Goal: Task Accomplishment & Management: Manage account settings

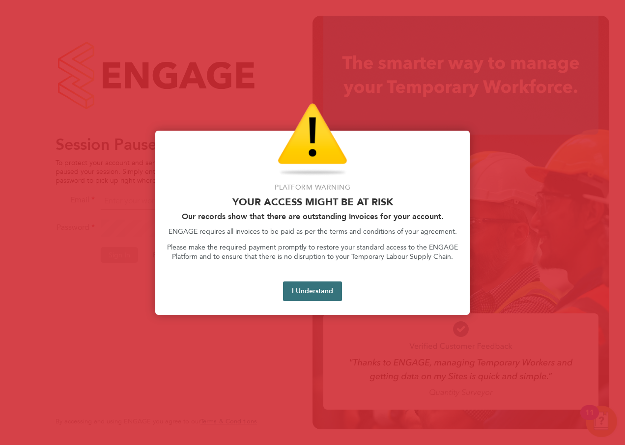
click at [326, 294] on button "I Understand" at bounding box center [312, 291] width 59 height 20
click at [320, 284] on button "I Understand" at bounding box center [312, 291] width 59 height 20
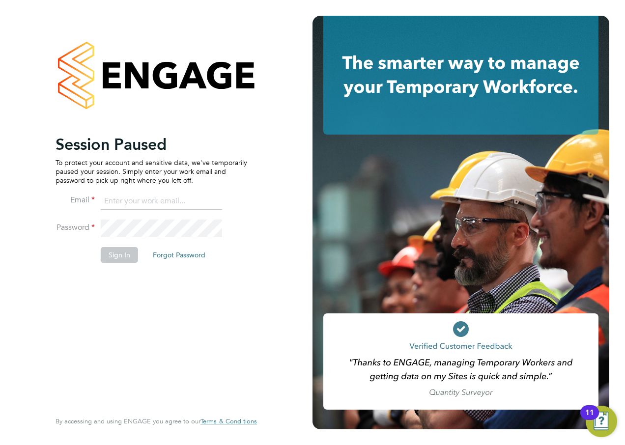
click at [117, 202] on input at bounding box center [161, 201] width 121 height 18
type input "[PERSON_NAME][EMAIL_ADDRESS][PERSON_NAME][PERSON_NAME][DOMAIN_NAME]"
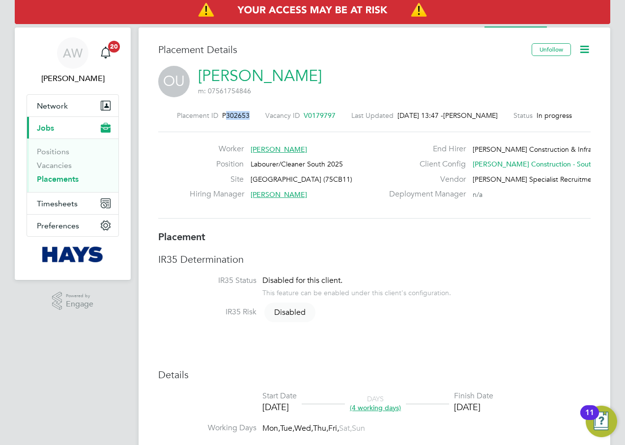
drag, startPoint x: 220, startPoint y: 114, endPoint x: 244, endPoint y: 115, distance: 23.6
click at [244, 115] on span "P302653" at bounding box center [235, 115] width 27 height 9
copy span "302653"
click at [579, 51] on icon at bounding box center [584, 49] width 12 height 12
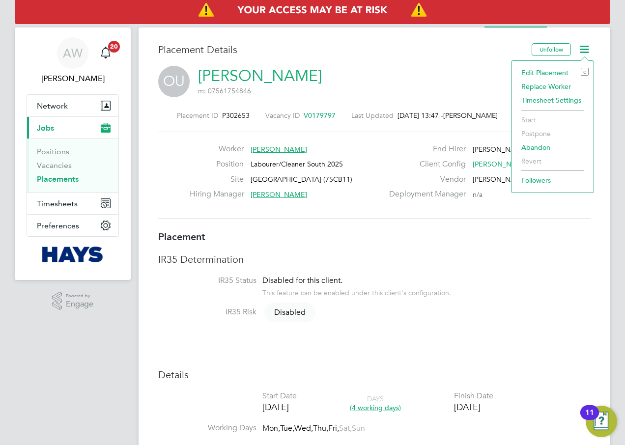
click at [530, 118] on li "Start" at bounding box center [552, 120] width 72 height 14
click at [379, 66] on div "OU Oscar Ukwizagira m: 07561754846" at bounding box center [374, 82] width 432 height 33
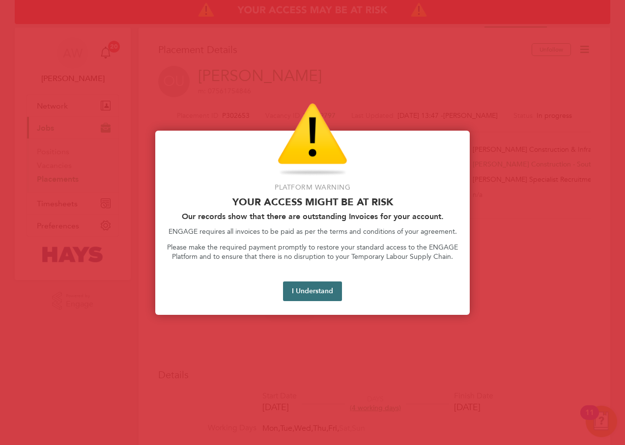
click at [298, 288] on button "I Understand" at bounding box center [312, 291] width 59 height 20
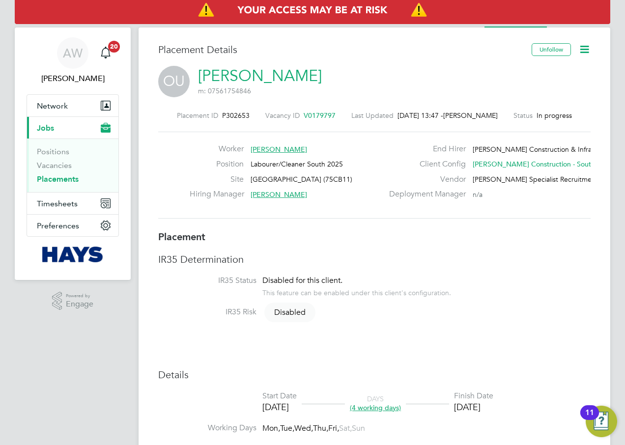
click at [586, 48] on icon at bounding box center [584, 49] width 12 height 12
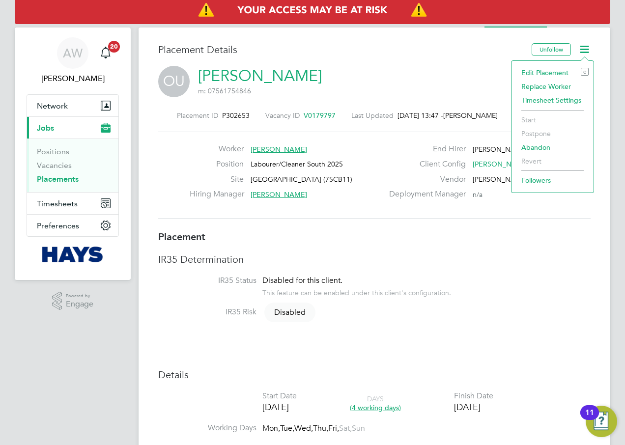
click at [562, 71] on li "Edit Placement e" at bounding box center [552, 73] width 72 height 14
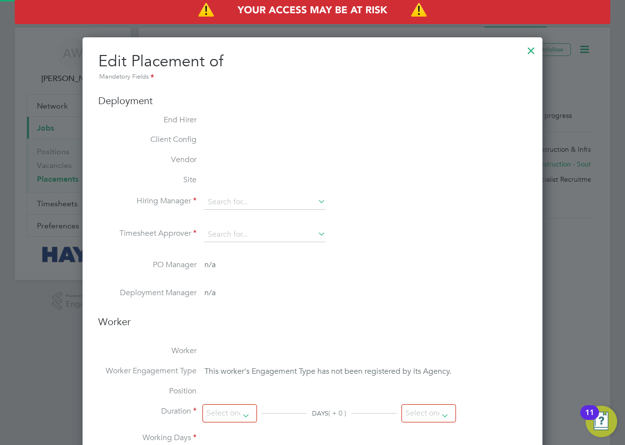
scroll to position [21, 429]
type input "[PERSON_NAME]"
type input "[DATE]"
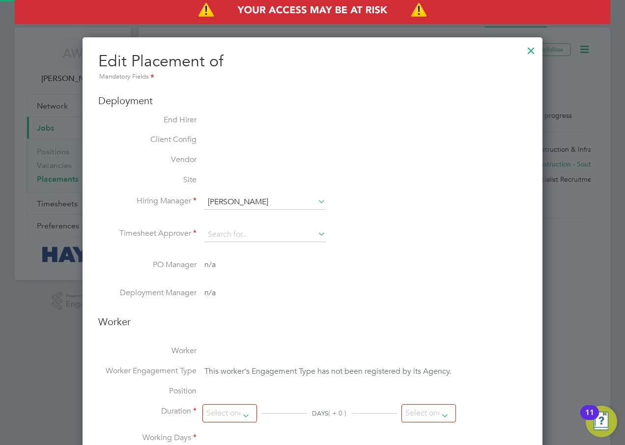
type input "08:00"
type input "17:00"
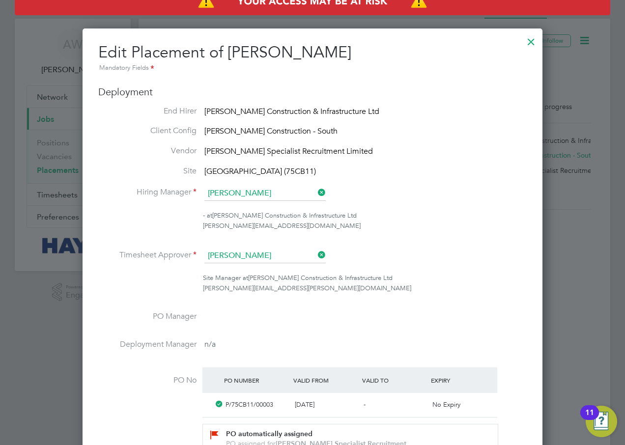
scroll to position [0, 0]
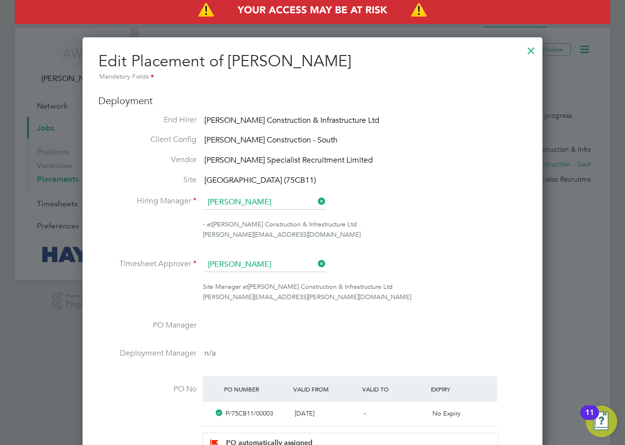
click at [530, 48] on div at bounding box center [531, 48] width 18 height 18
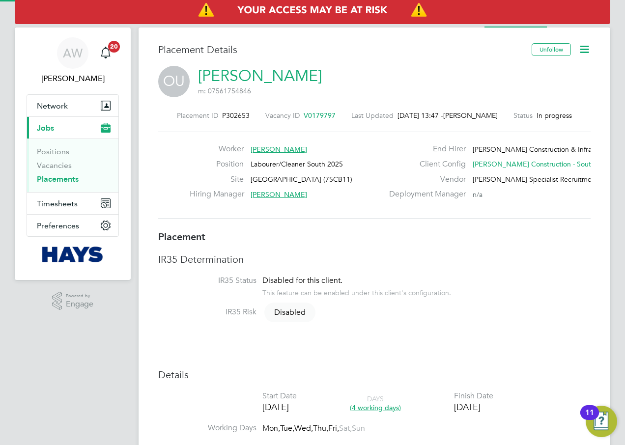
scroll to position [5, 5]
click at [583, 47] on icon at bounding box center [584, 49] width 12 height 12
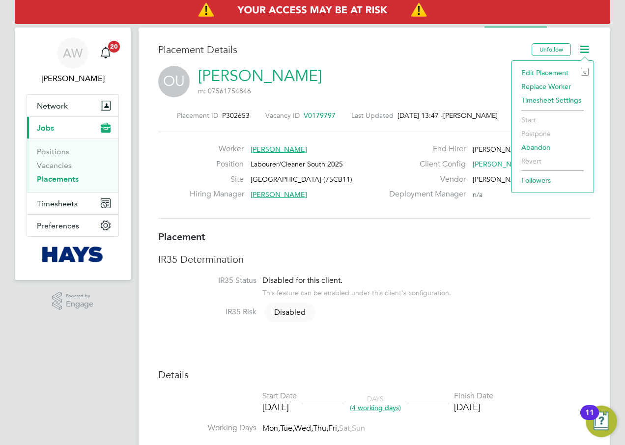
click at [526, 118] on li "Start" at bounding box center [552, 120] width 72 height 14
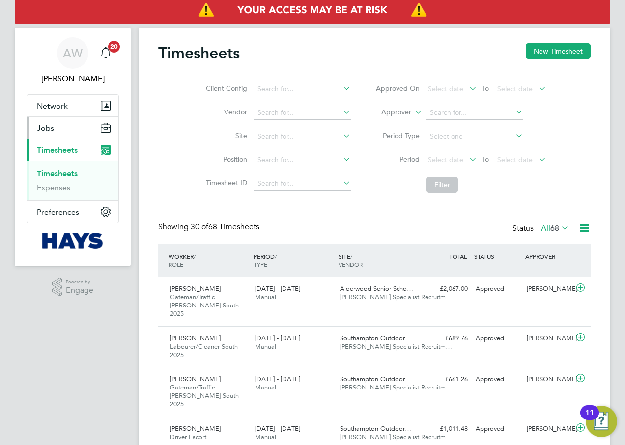
click at [61, 129] on button "Jobs" at bounding box center [72, 128] width 91 height 22
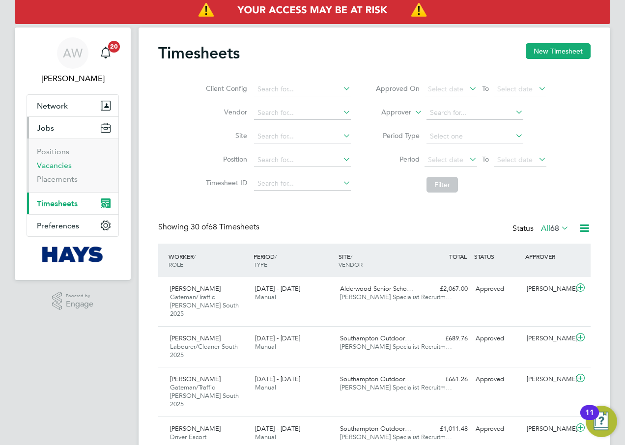
click at [58, 167] on link "Vacancies" at bounding box center [54, 165] width 35 height 9
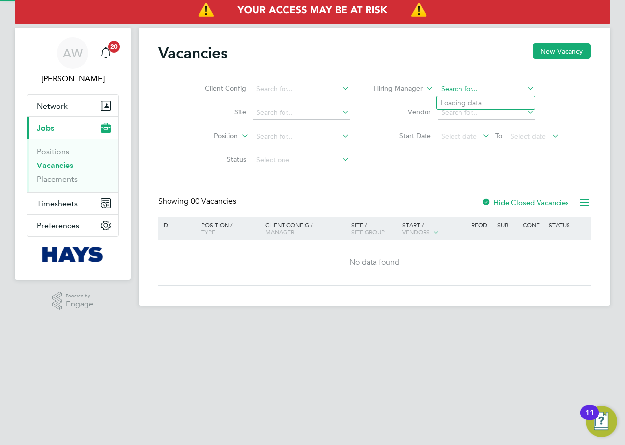
click at [452, 88] on input at bounding box center [486, 89] width 97 height 14
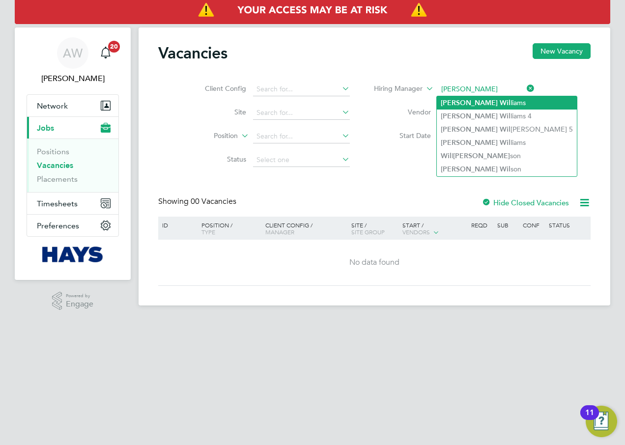
click at [499, 102] on b "Wil" at bounding box center [504, 103] width 11 height 8
type input "[PERSON_NAME]"
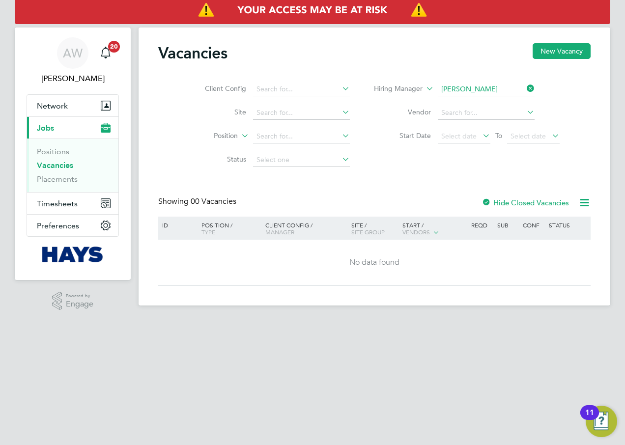
click at [486, 204] on div at bounding box center [486, 203] width 10 height 10
click at [485, 93] on input at bounding box center [486, 89] width 97 height 14
click at [478, 103] on li "David Will iams" at bounding box center [486, 102] width 99 height 13
type input "[PERSON_NAME]"
click at [465, 137] on span "Select date" at bounding box center [458, 136] width 35 height 9
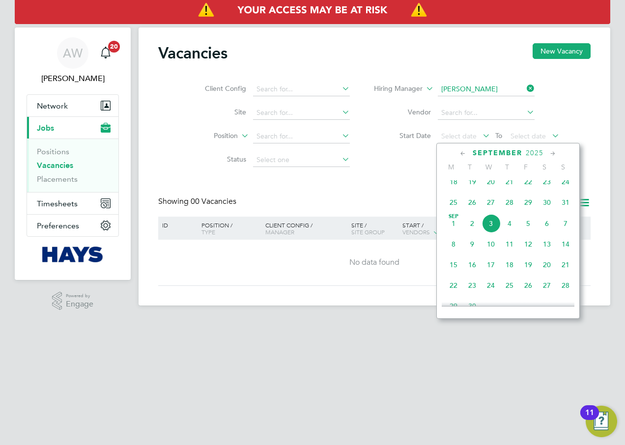
click at [469, 229] on span "2" at bounding box center [472, 223] width 19 height 19
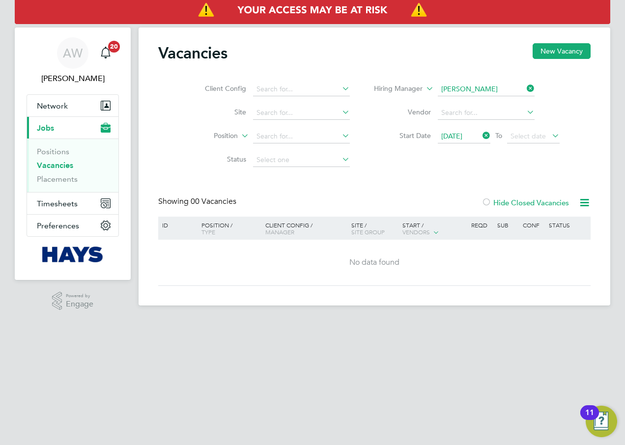
click at [453, 137] on span "[DATE]" at bounding box center [451, 136] width 21 height 9
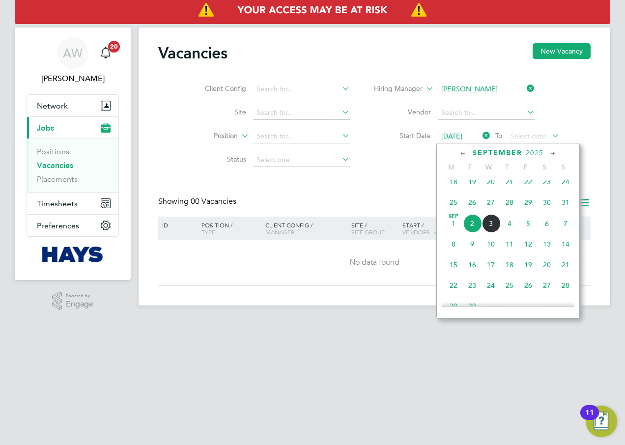
click at [454, 230] on span "Sep 1" at bounding box center [453, 223] width 19 height 19
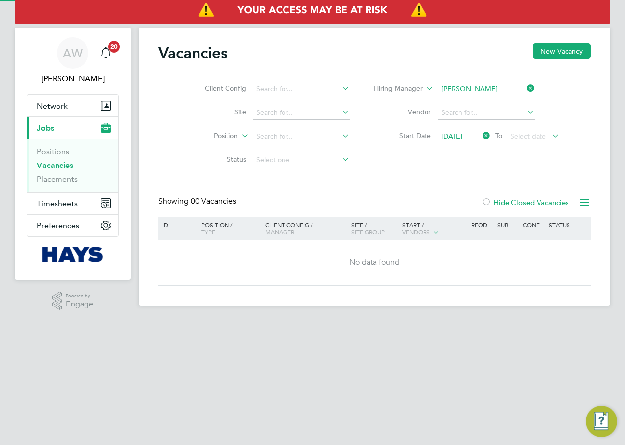
click at [549, 136] on icon at bounding box center [549, 136] width 0 height 14
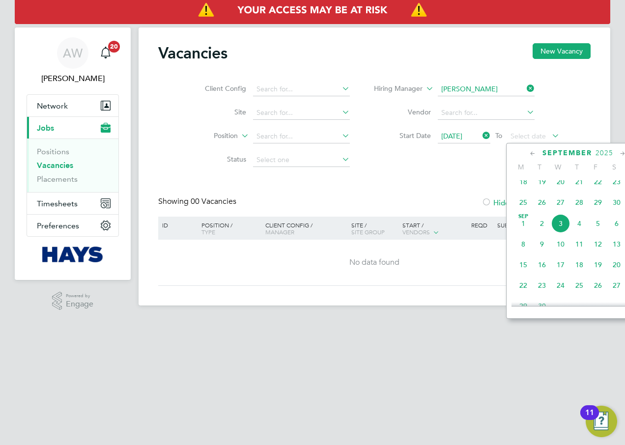
click at [580, 253] on span "11" at bounding box center [579, 244] width 19 height 19
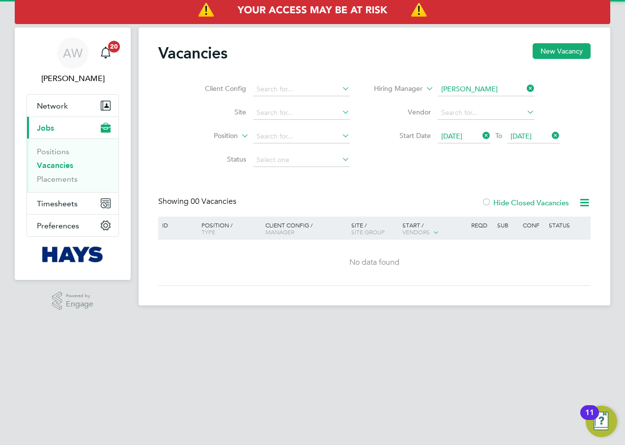
click at [534, 285] on div "ID Position / Type Client Config / Manager Site / Site Group Start / Vendors Re…" at bounding box center [374, 251] width 432 height 69
click at [239, 136] on icon at bounding box center [239, 133] width 0 height 9
click at [289, 136] on input at bounding box center [301, 137] width 97 height 14
click at [202, 114] on label "Site" at bounding box center [218, 112] width 56 height 9
click at [583, 206] on icon at bounding box center [584, 202] width 12 height 12
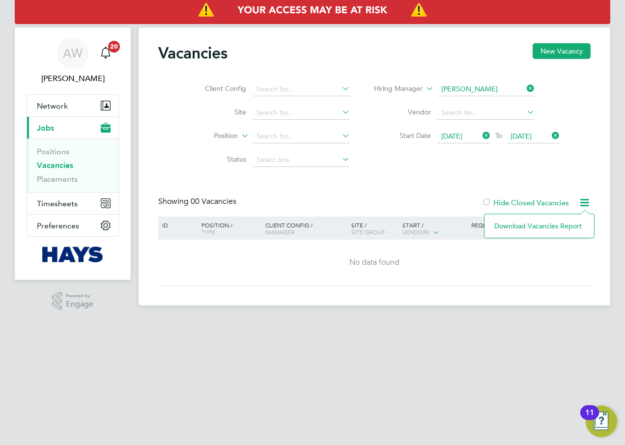
click at [583, 206] on icon at bounding box center [584, 202] width 12 height 12
click at [181, 215] on div "Showing 00 Vacancies Hide Closed Vacancies" at bounding box center [374, 206] width 432 height 20
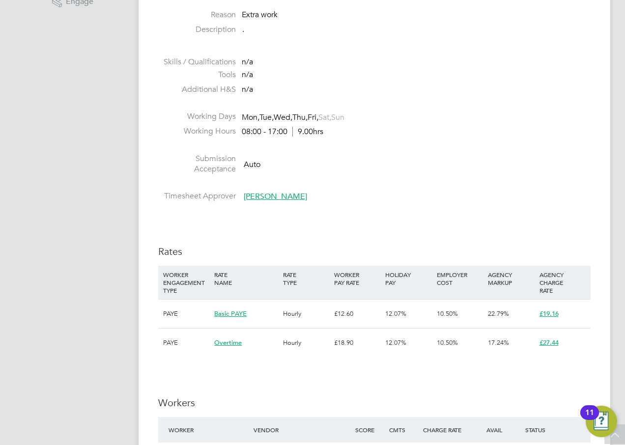
scroll to position [393, 0]
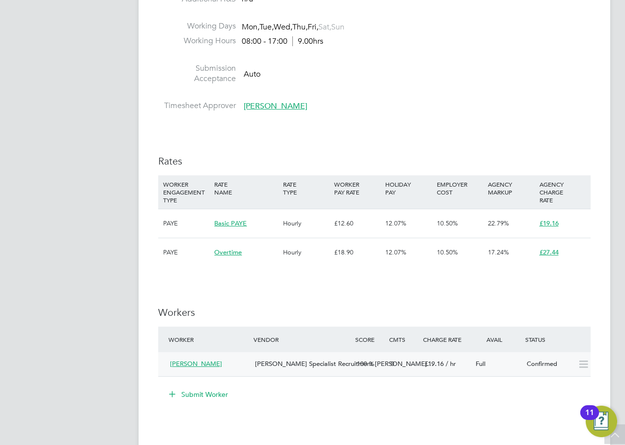
click at [279, 359] on div "[PERSON_NAME] Specialist Recruitment [PERSON_NAME]…" at bounding box center [302, 364] width 102 height 16
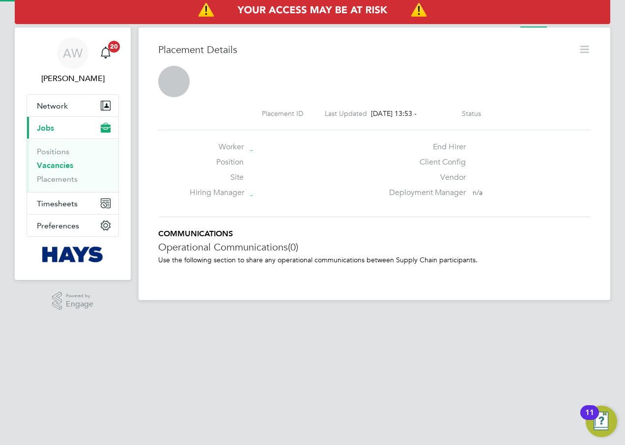
scroll to position [5, 5]
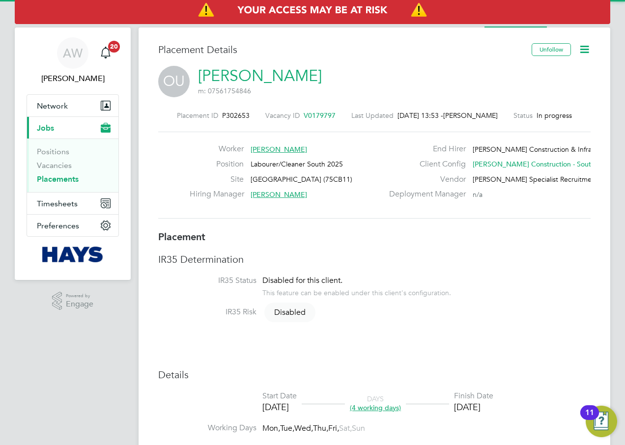
click at [586, 51] on icon at bounding box center [584, 49] width 12 height 12
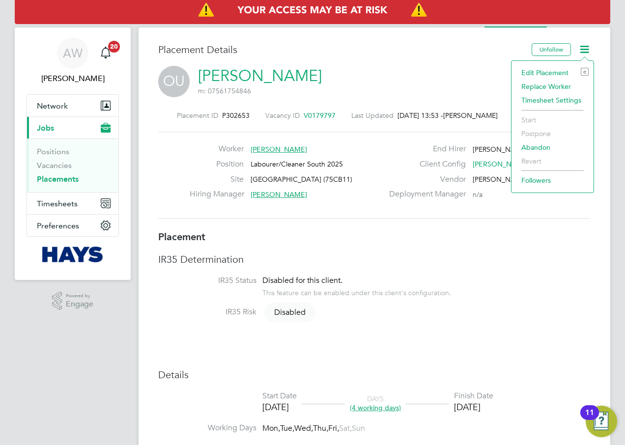
click at [528, 121] on li "Start" at bounding box center [552, 120] width 72 height 14
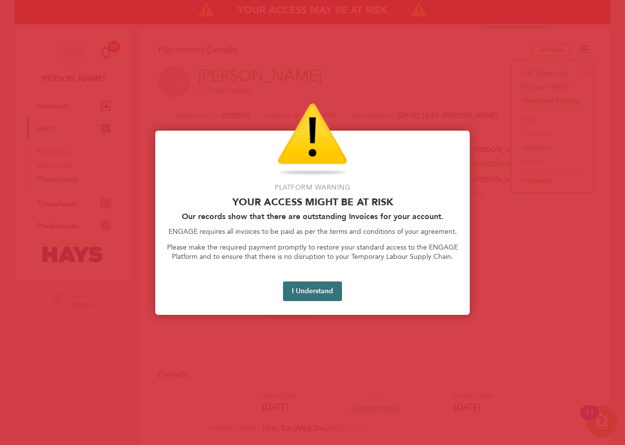
click at [308, 289] on button "I Understand" at bounding box center [312, 291] width 59 height 20
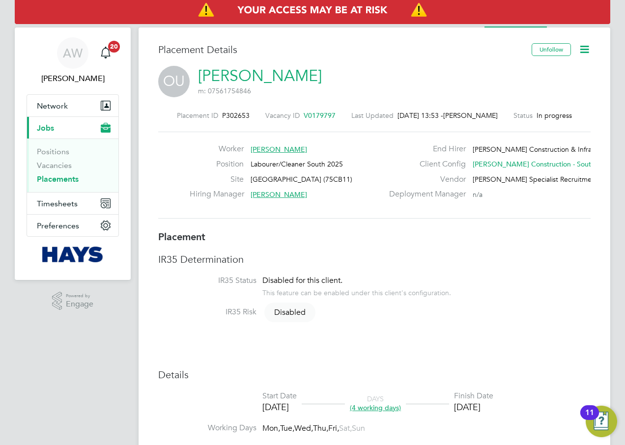
click at [583, 53] on icon at bounding box center [584, 49] width 12 height 12
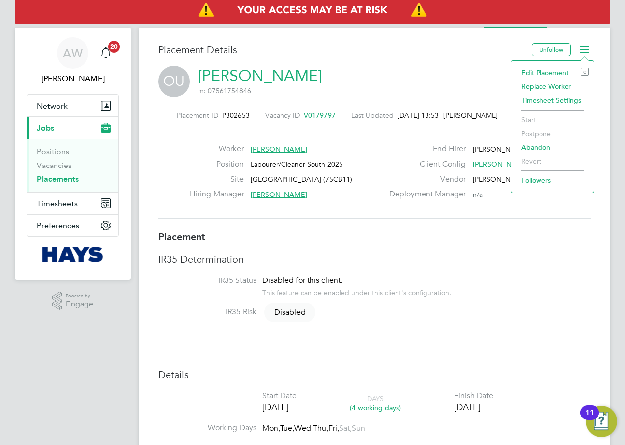
click at [466, 79] on div "OU Oscar Ukwizagira m: 07561754846" at bounding box center [374, 82] width 432 height 33
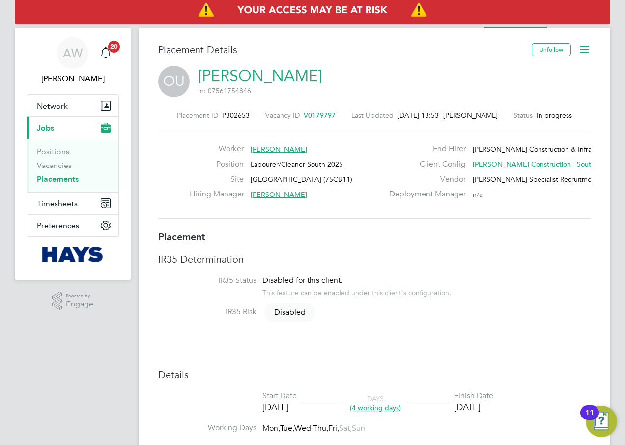
click at [532, 113] on label "Status" at bounding box center [522, 115] width 19 height 9
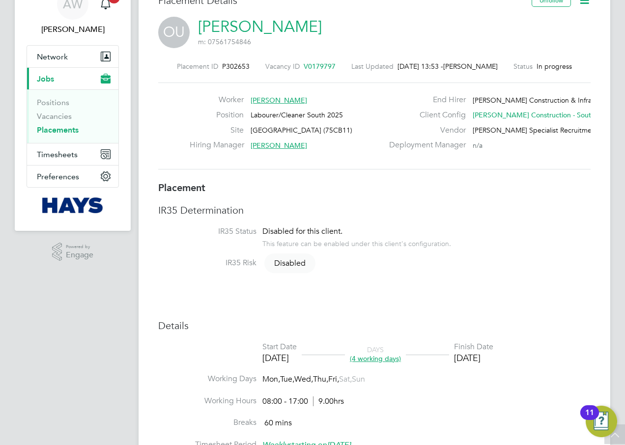
scroll to position [0, 0]
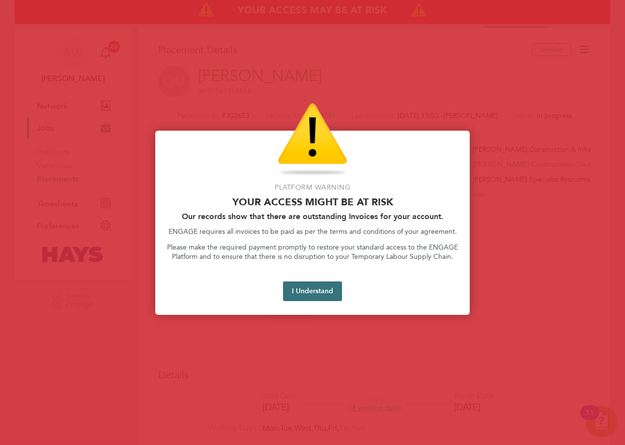
click at [320, 290] on button "I Understand" at bounding box center [312, 291] width 59 height 20
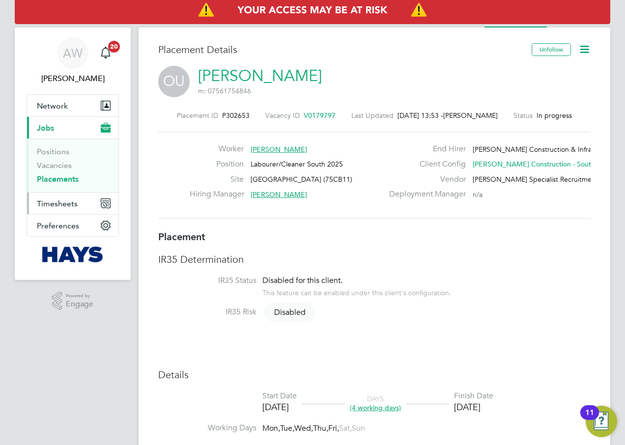
click at [65, 205] on span "Timesheets" at bounding box center [57, 203] width 41 height 9
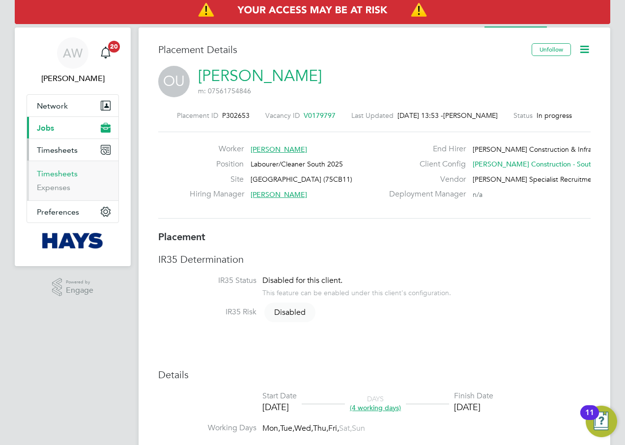
click at [55, 174] on link "Timesheets" at bounding box center [57, 173] width 41 height 9
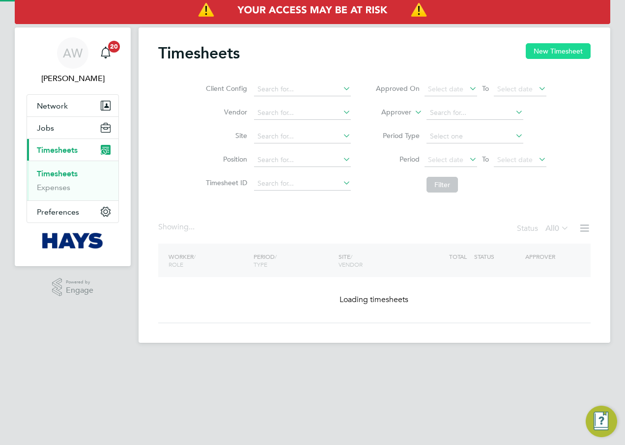
click at [532, 48] on button "New Timesheet" at bounding box center [557, 51] width 65 height 16
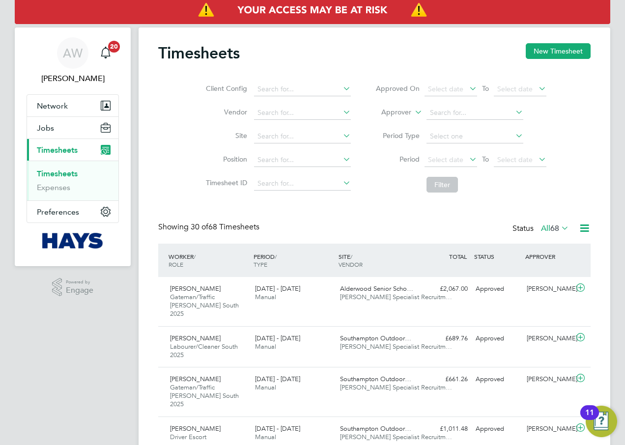
scroll to position [33, 85]
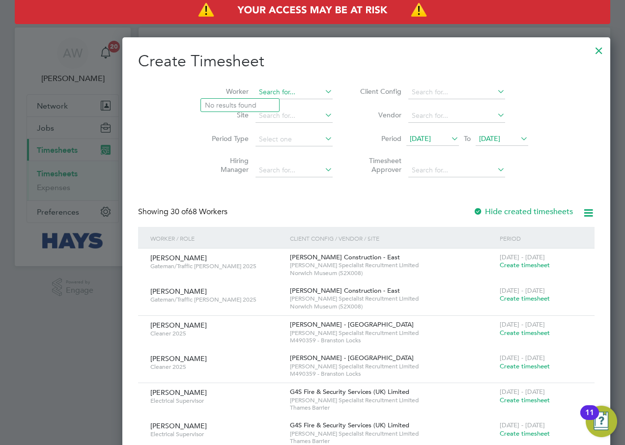
click at [255, 96] on input at bounding box center [293, 92] width 77 height 14
click at [264, 104] on b "Wigley" at bounding box center [292, 105] width 57 height 8
type input "Luke Wigley"
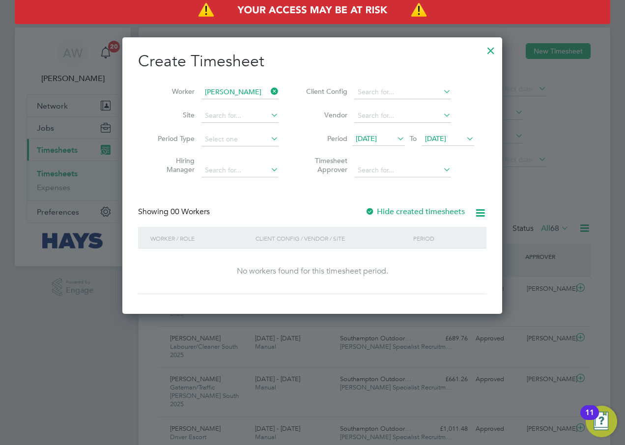
click at [371, 212] on div at bounding box center [370, 212] width 10 height 10
click at [377, 134] on span "20 Aug 2025" at bounding box center [366, 138] width 21 height 9
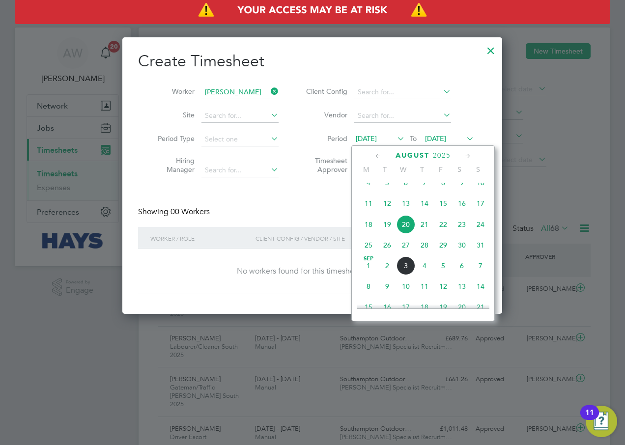
click at [423, 192] on span "7" at bounding box center [424, 182] width 19 height 19
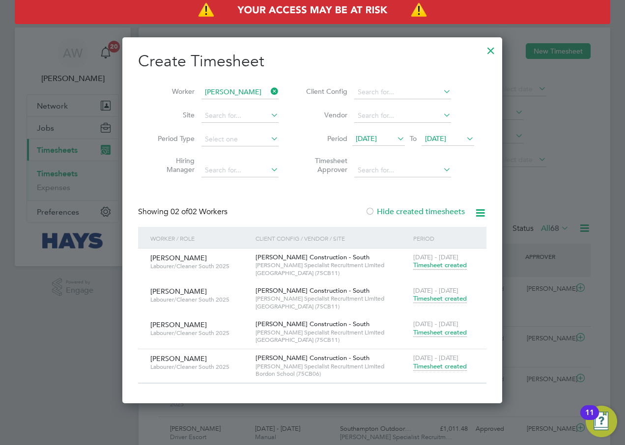
click at [431, 332] on span "Timesheet created" at bounding box center [440, 332] width 54 height 9
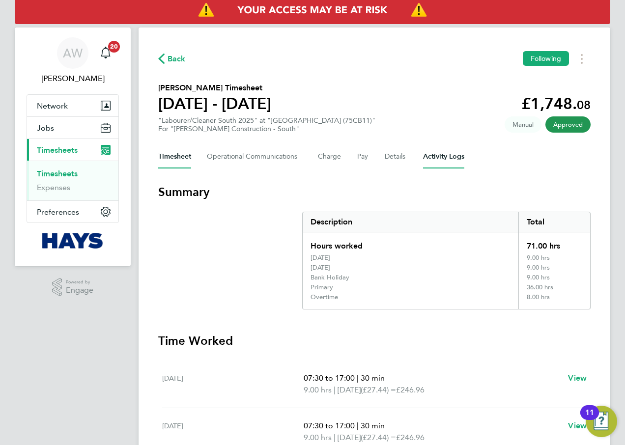
click at [424, 156] on Logs-tab "Activity Logs" at bounding box center [443, 157] width 41 height 24
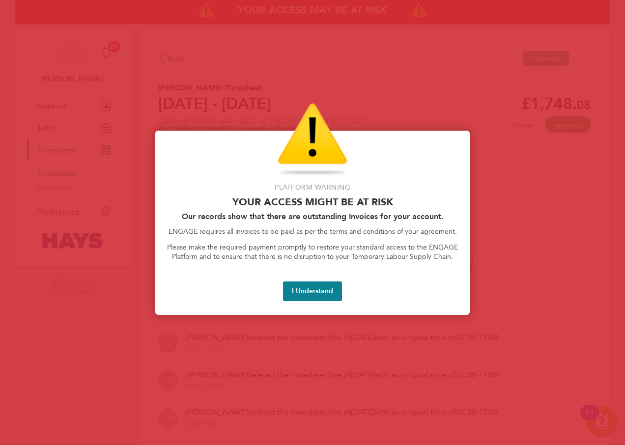
click at [311, 302] on div "Platform Warning Your access might be at risk Our records show that there are o…" at bounding box center [312, 223] width 314 height 184
click at [311, 295] on button "I Understand" at bounding box center [312, 291] width 59 height 20
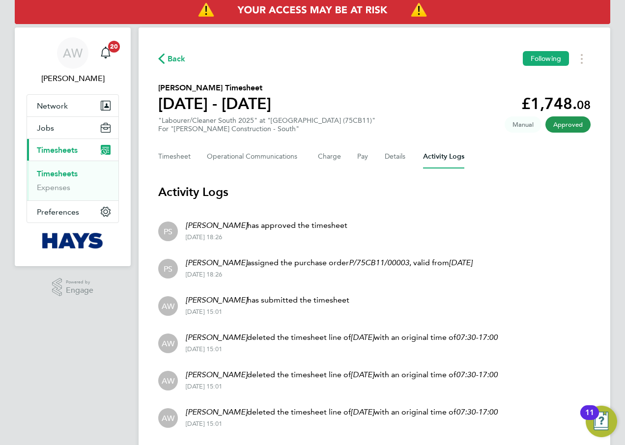
click at [66, 173] on link "Timesheets" at bounding box center [57, 173] width 41 height 9
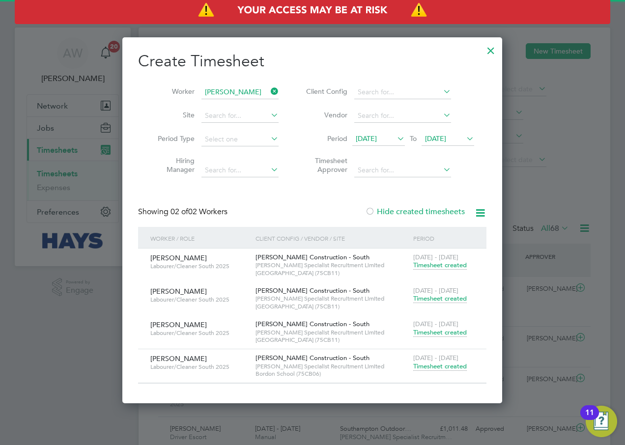
scroll to position [25, 85]
click at [269, 91] on icon at bounding box center [269, 91] width 0 height 14
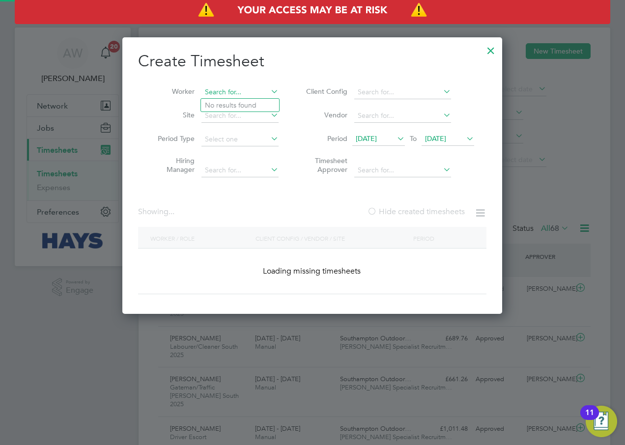
click at [247, 88] on input at bounding box center [239, 92] width 77 height 14
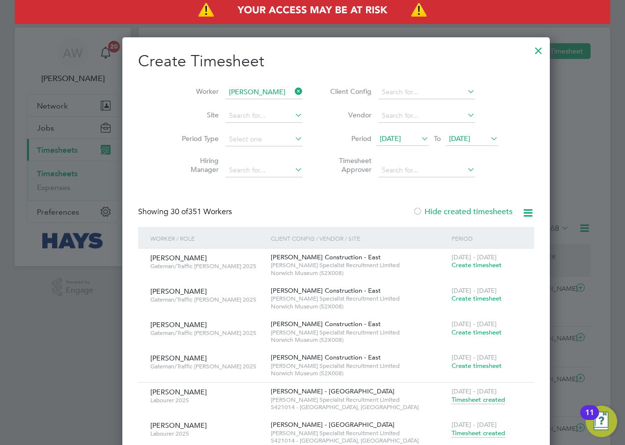
click at [249, 102] on li "Timothy A soore" at bounding box center [245, 105] width 89 height 13
type input "Timothy Asoore"
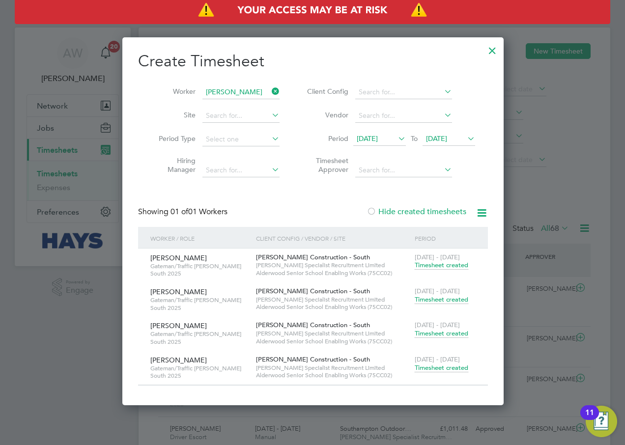
click at [432, 369] on span "Timesheet created" at bounding box center [441, 367] width 54 height 9
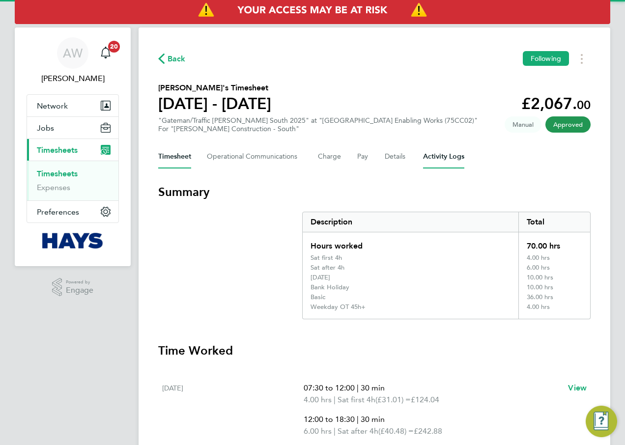
click at [438, 153] on Logs-tab "Activity Logs" at bounding box center [443, 157] width 41 height 24
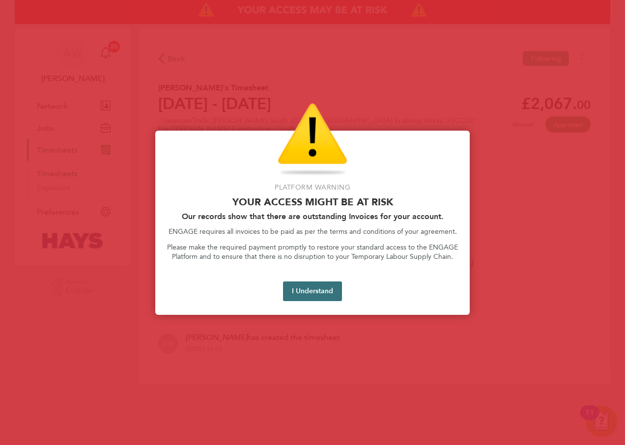
click at [307, 301] on button "I Understand" at bounding box center [312, 291] width 59 height 20
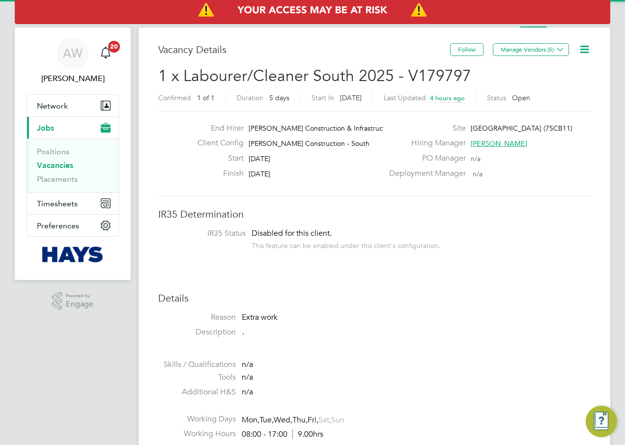
click at [588, 50] on icon at bounding box center [584, 49] width 12 height 12
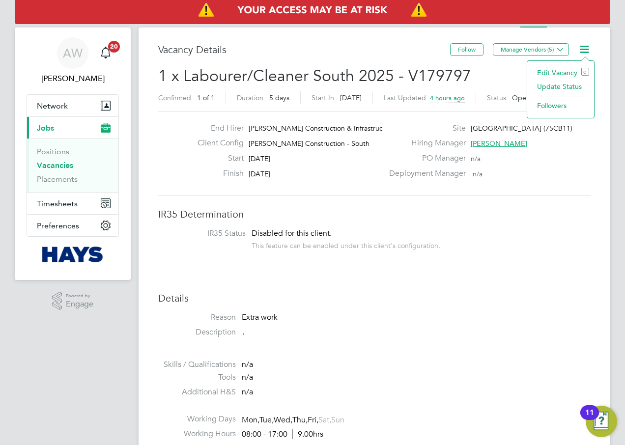
click at [374, 155] on div "Start [DATE]" at bounding box center [286, 160] width 193 height 15
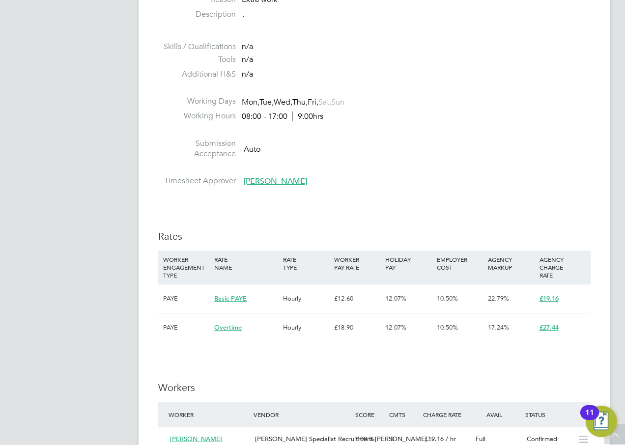
scroll to position [393, 0]
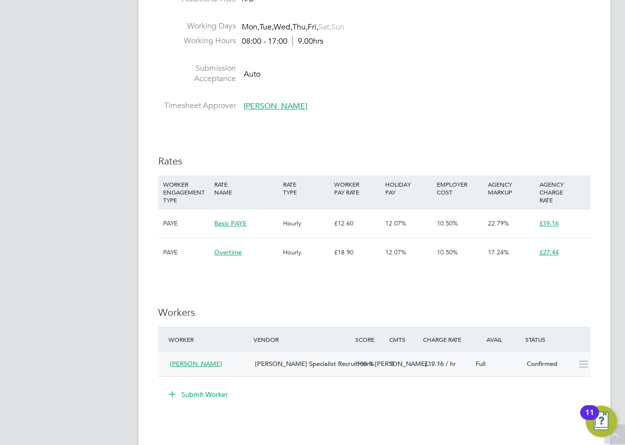
click at [326, 365] on span "[PERSON_NAME] Specialist Recruitment [PERSON_NAME]…" at bounding box center [344, 363] width 178 height 8
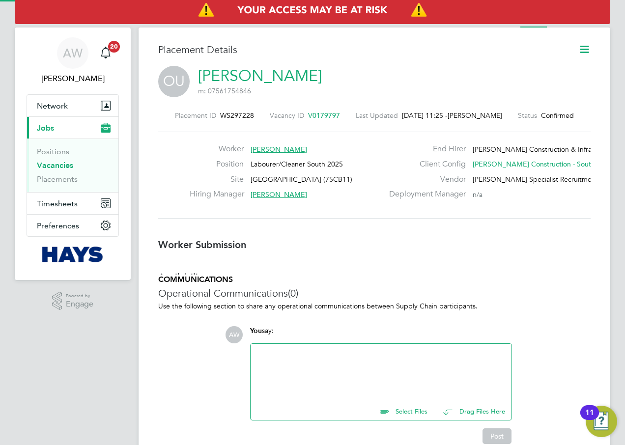
scroll to position [5, 5]
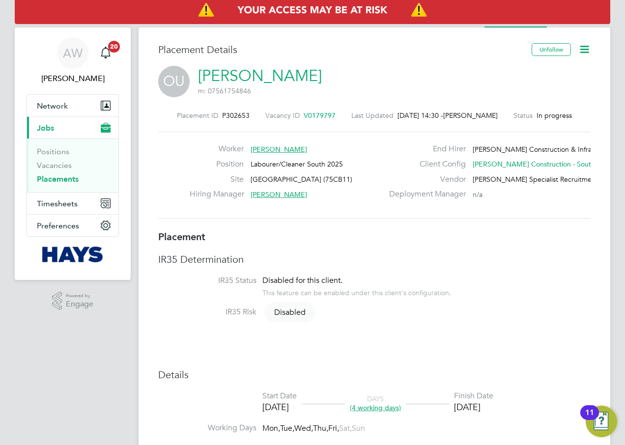
click at [588, 51] on icon at bounding box center [584, 49] width 12 height 12
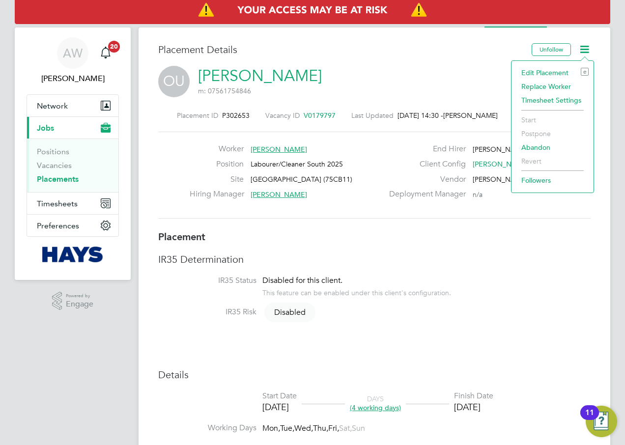
click at [588, 51] on icon at bounding box center [584, 49] width 12 height 12
